Goal: Information Seeking & Learning: Check status

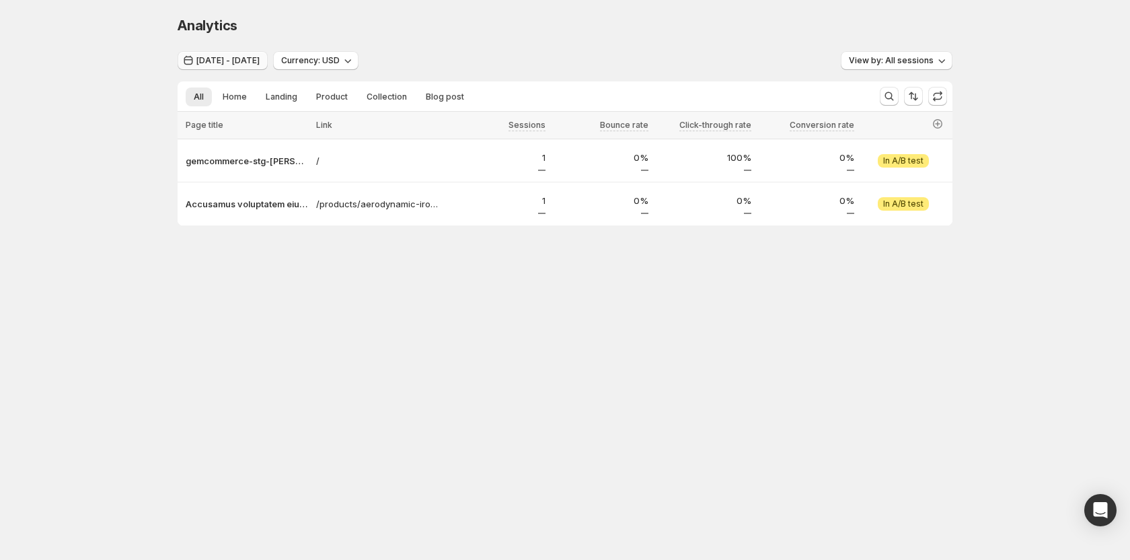
click at [248, 62] on span "Jul 01, 2025 - Jul 09, 2025" at bounding box center [227, 60] width 63 height 11
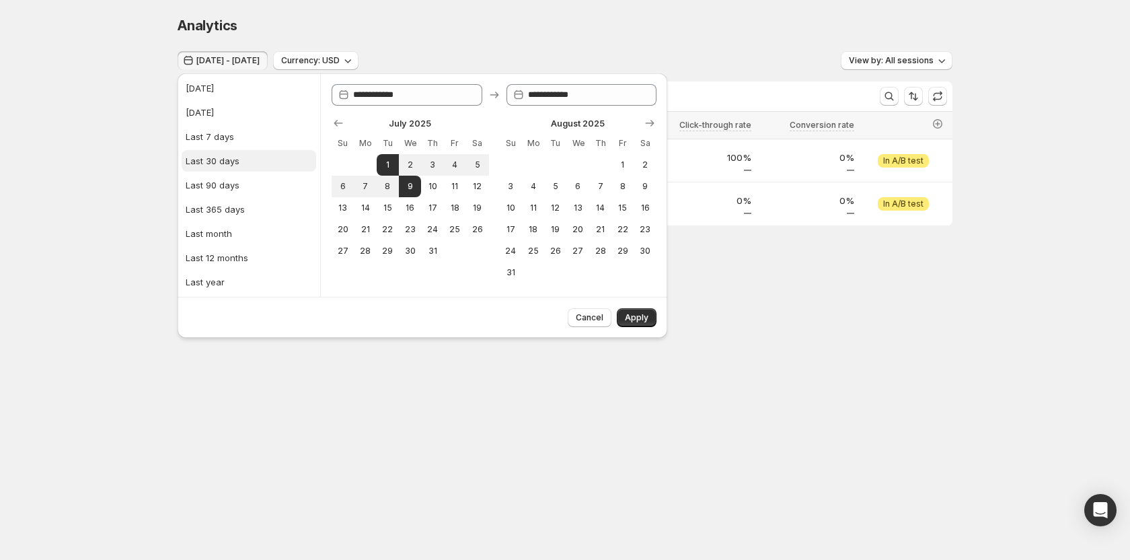
click at [227, 163] on div "Last 30 days" at bounding box center [213, 160] width 54 height 13
type input "**********"
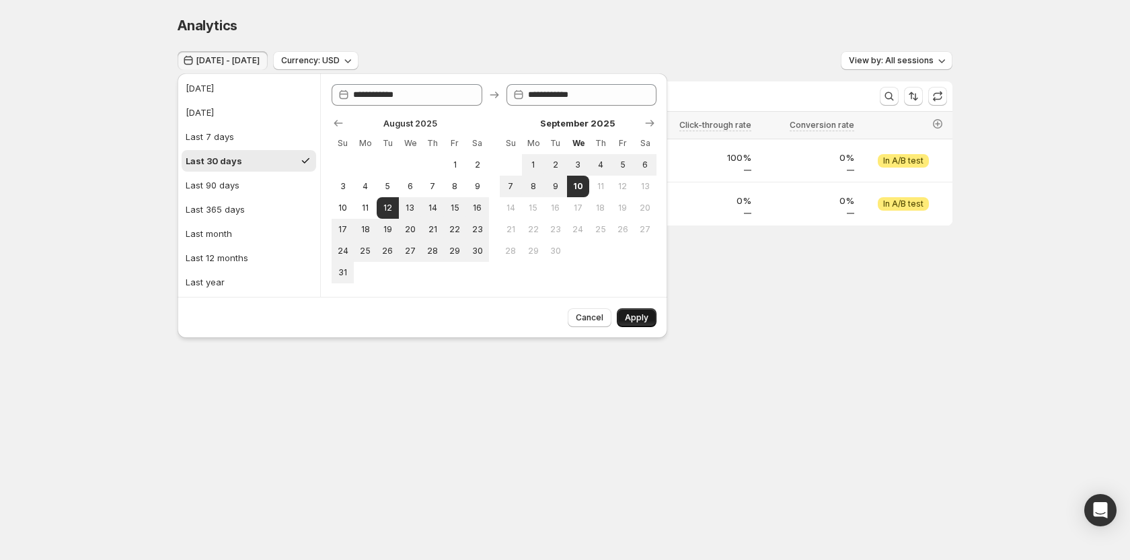
click at [640, 320] on span "Apply" at bounding box center [637, 317] width 24 height 11
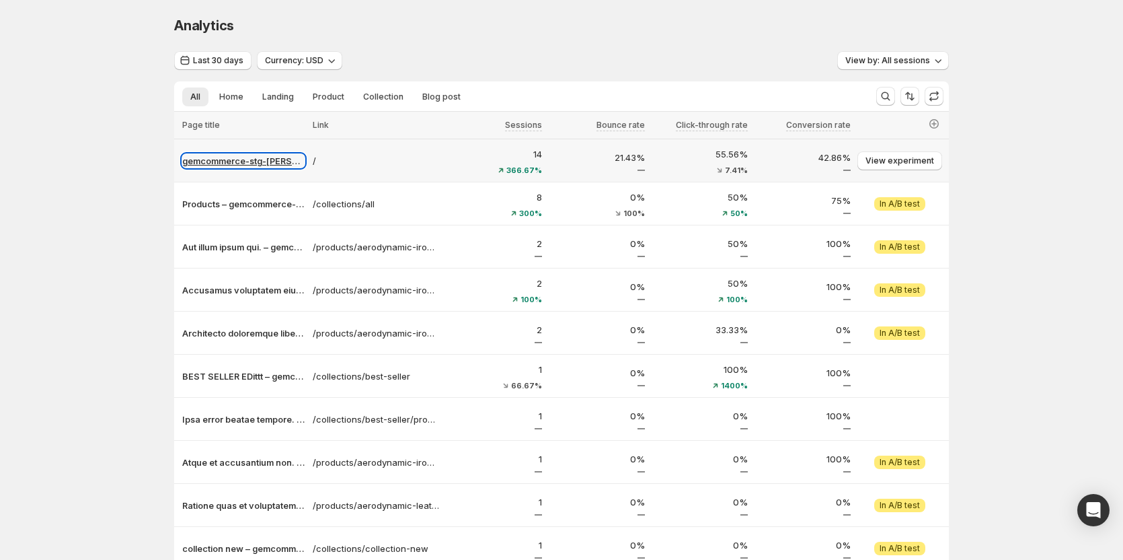
click at [244, 161] on p "gemcommerce-stg-[PERSON_NAME]" at bounding box center [243, 160] width 122 height 13
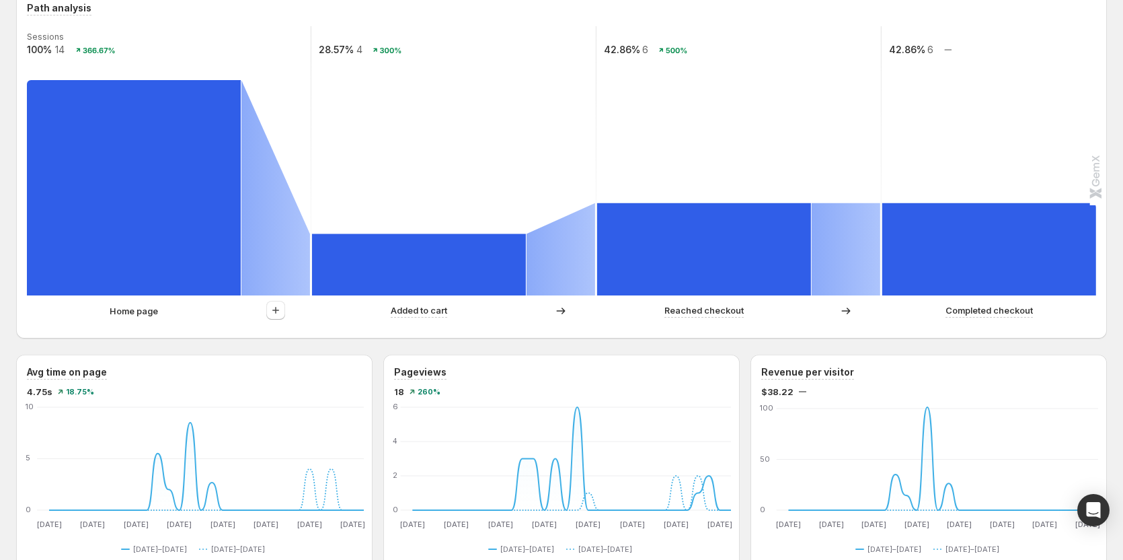
scroll to position [269, 0]
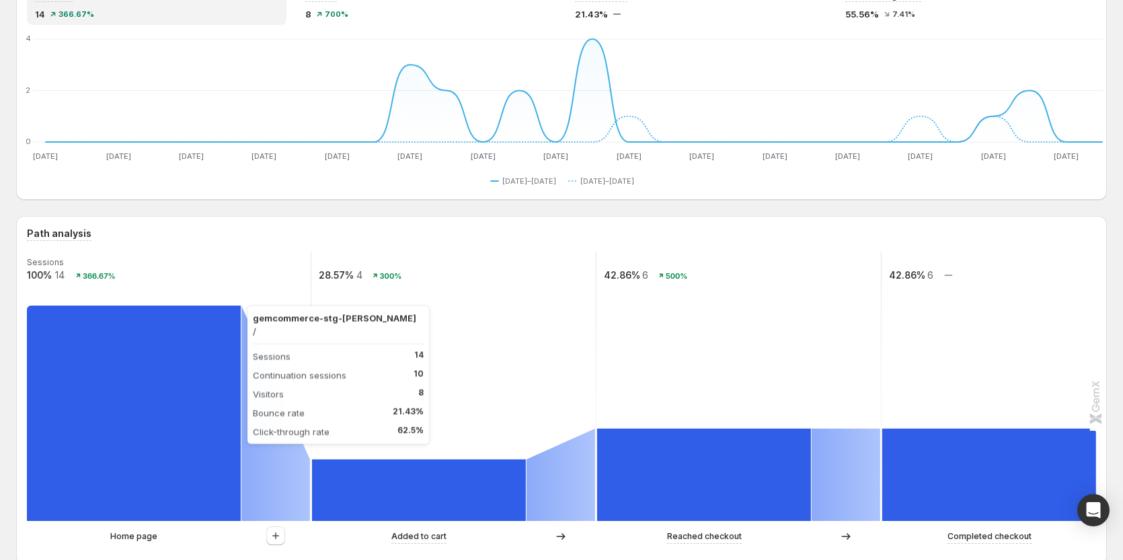
scroll to position [135, 0]
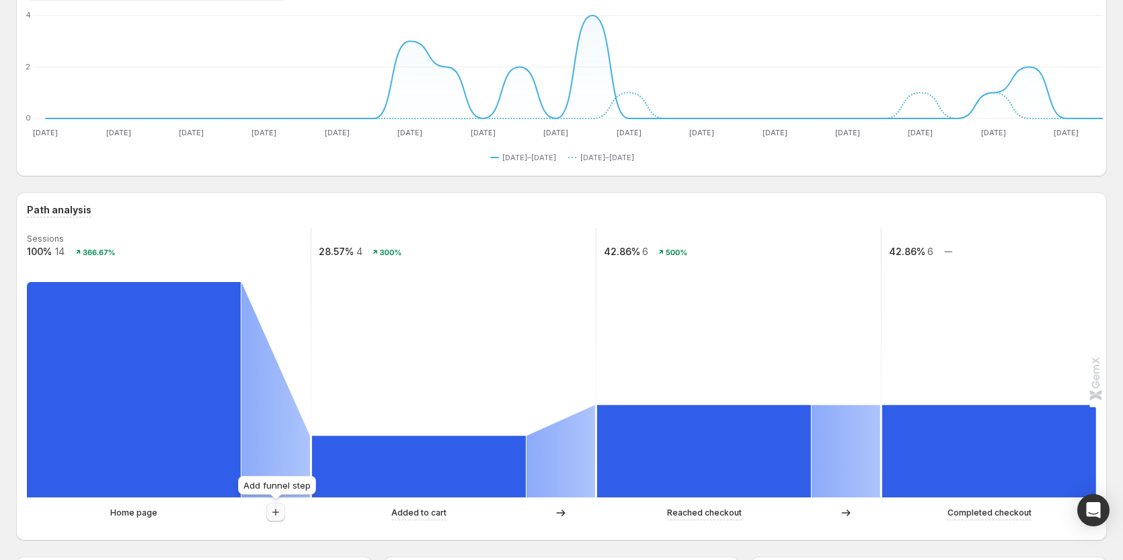
click at [282, 511] on icon "button" at bounding box center [275, 511] width 13 height 13
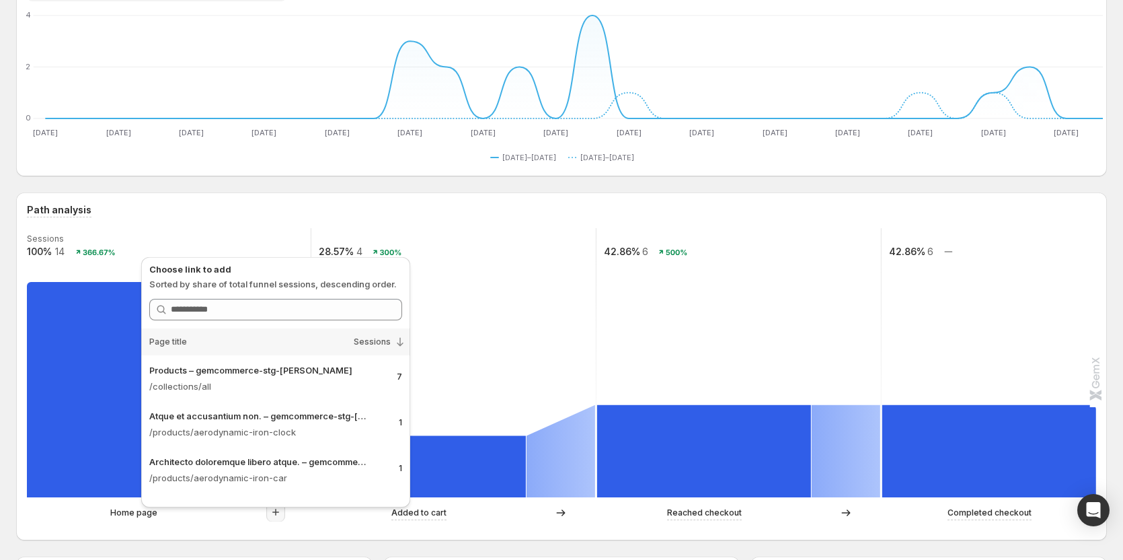
click at [154, 527] on div "Home page Added to cart Reached checkout Completed checkout" at bounding box center [560, 516] width 1067 height 27
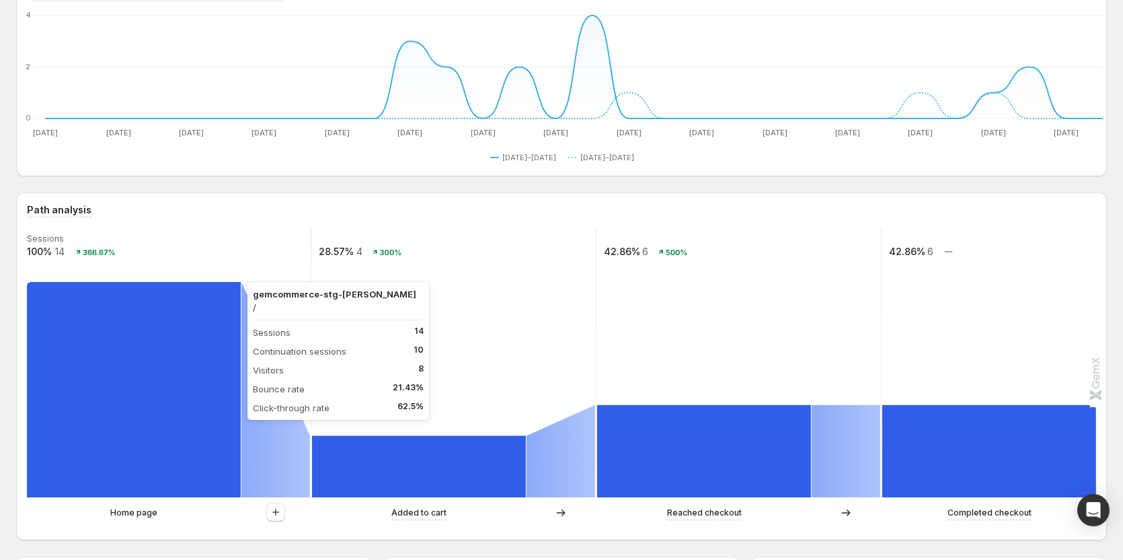
scroll to position [67, 0]
